Goal: Navigation & Orientation: Understand site structure

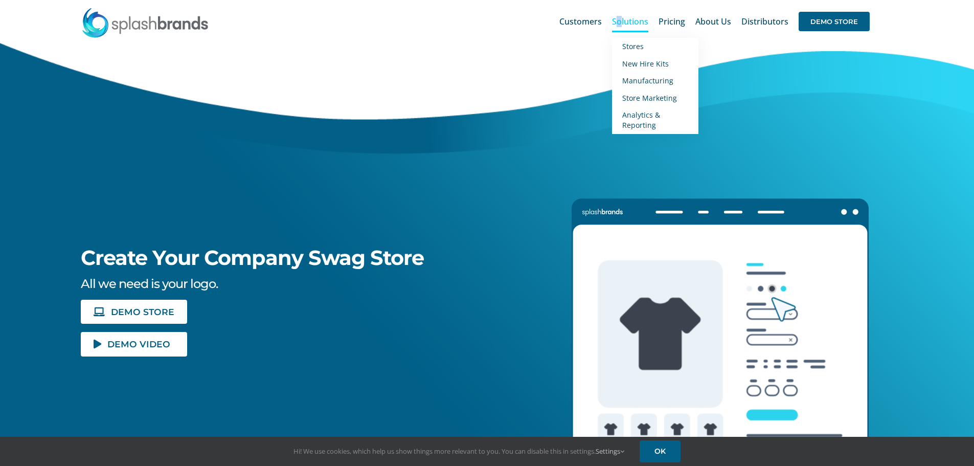
drag, startPoint x: 624, startPoint y: 19, endPoint x: 615, endPoint y: 23, distance: 9.4
click at [616, 23] on span "Solutions" at bounding box center [630, 21] width 36 height 8
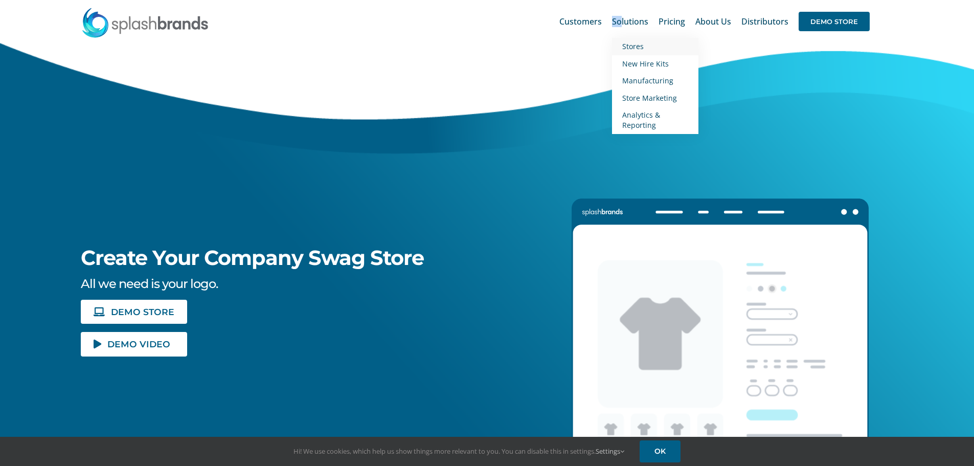
click at [626, 43] on span "Stores" at bounding box center [632, 46] width 21 height 10
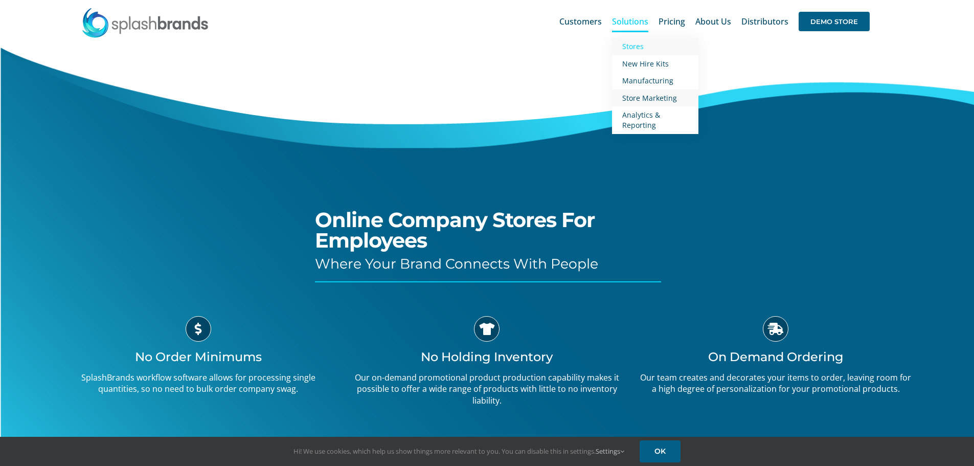
click at [650, 95] on span "Store Marketing" at bounding box center [649, 98] width 55 height 10
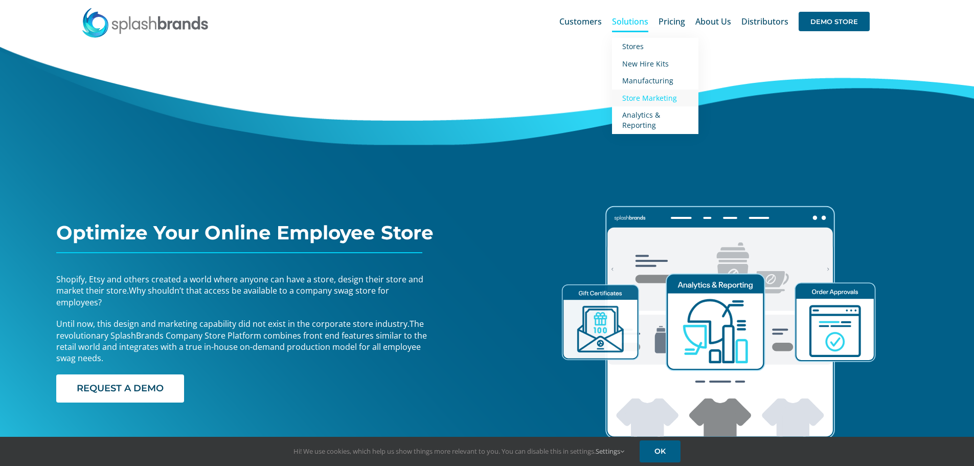
click at [629, 24] on span "Solutions" at bounding box center [630, 21] width 36 height 8
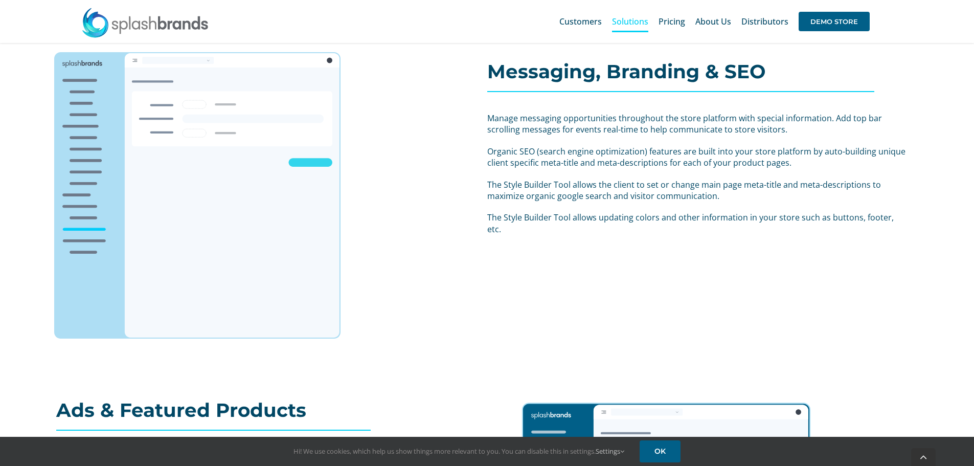
scroll to position [358, 0]
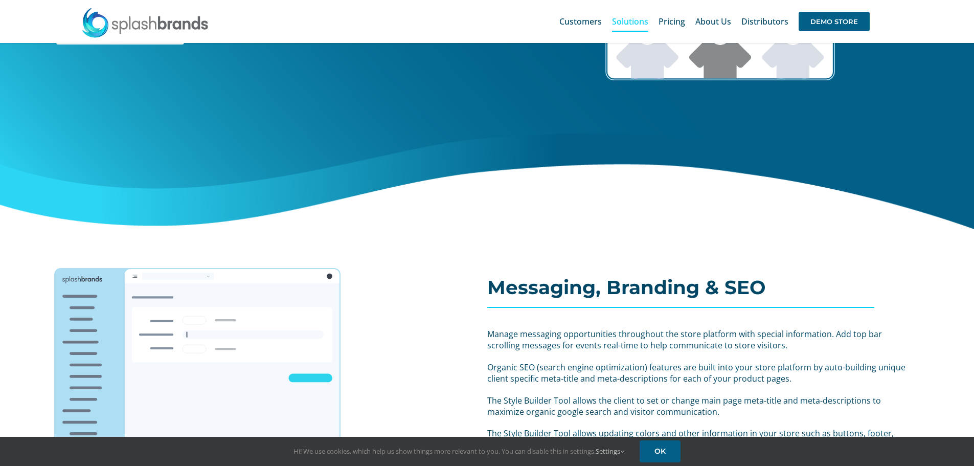
click at [130, 5] on div "Search for: * Customers Solutions Stores New Hire Kits Manufacturing Store Mark…" at bounding box center [486, 21] width 943 height 43
click at [135, 31] on img at bounding box center [145, 22] width 128 height 31
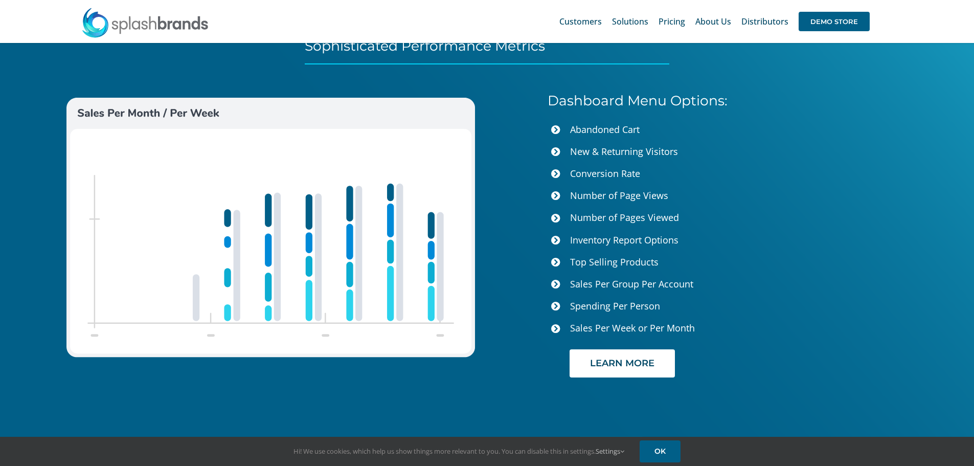
scroll to position [3783, 0]
